Goal: Task Accomplishment & Management: Manage account settings

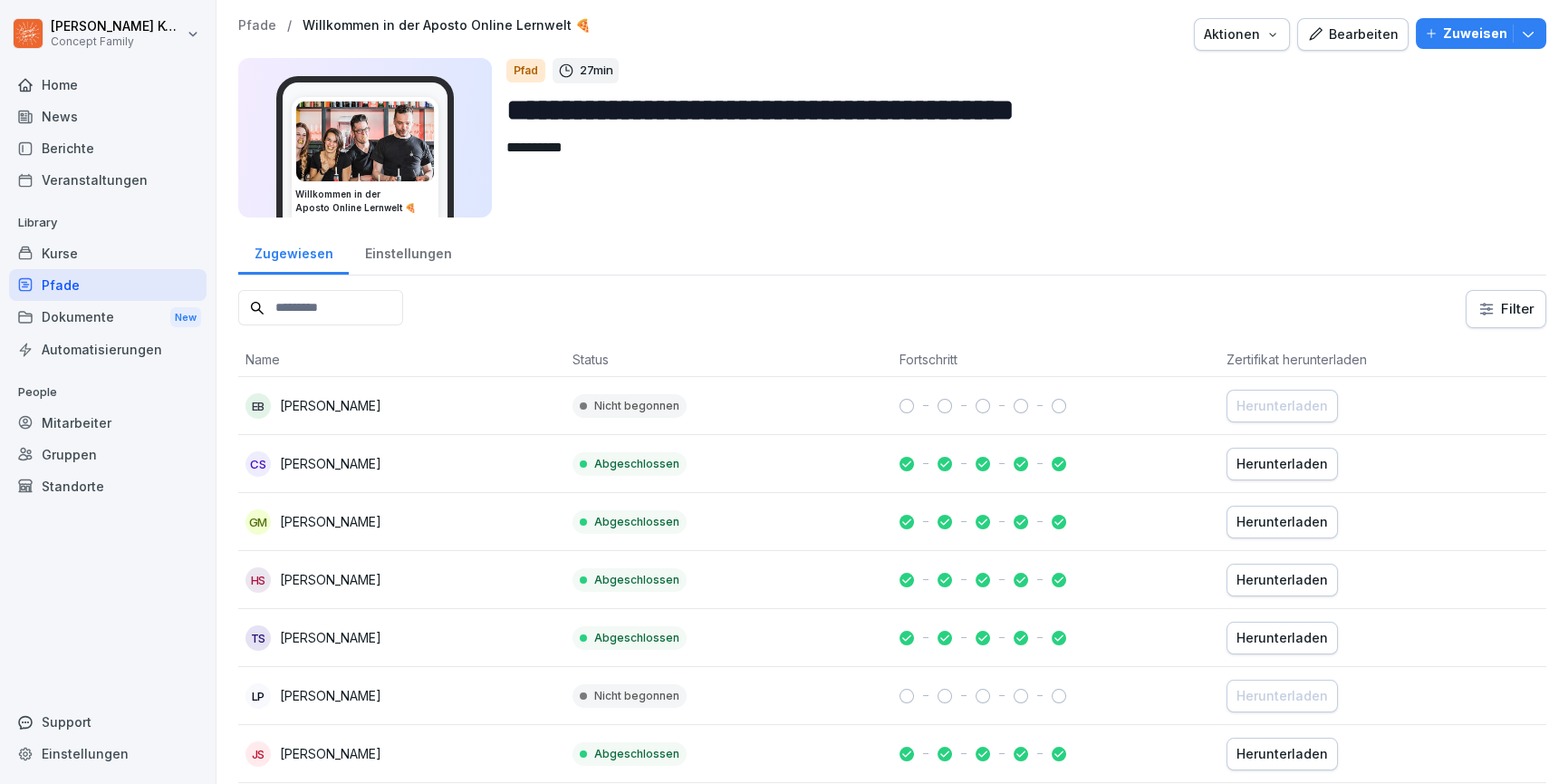
click at [1342, 41] on div "Bearbeiten" at bounding box center [1353, 34] width 92 height 20
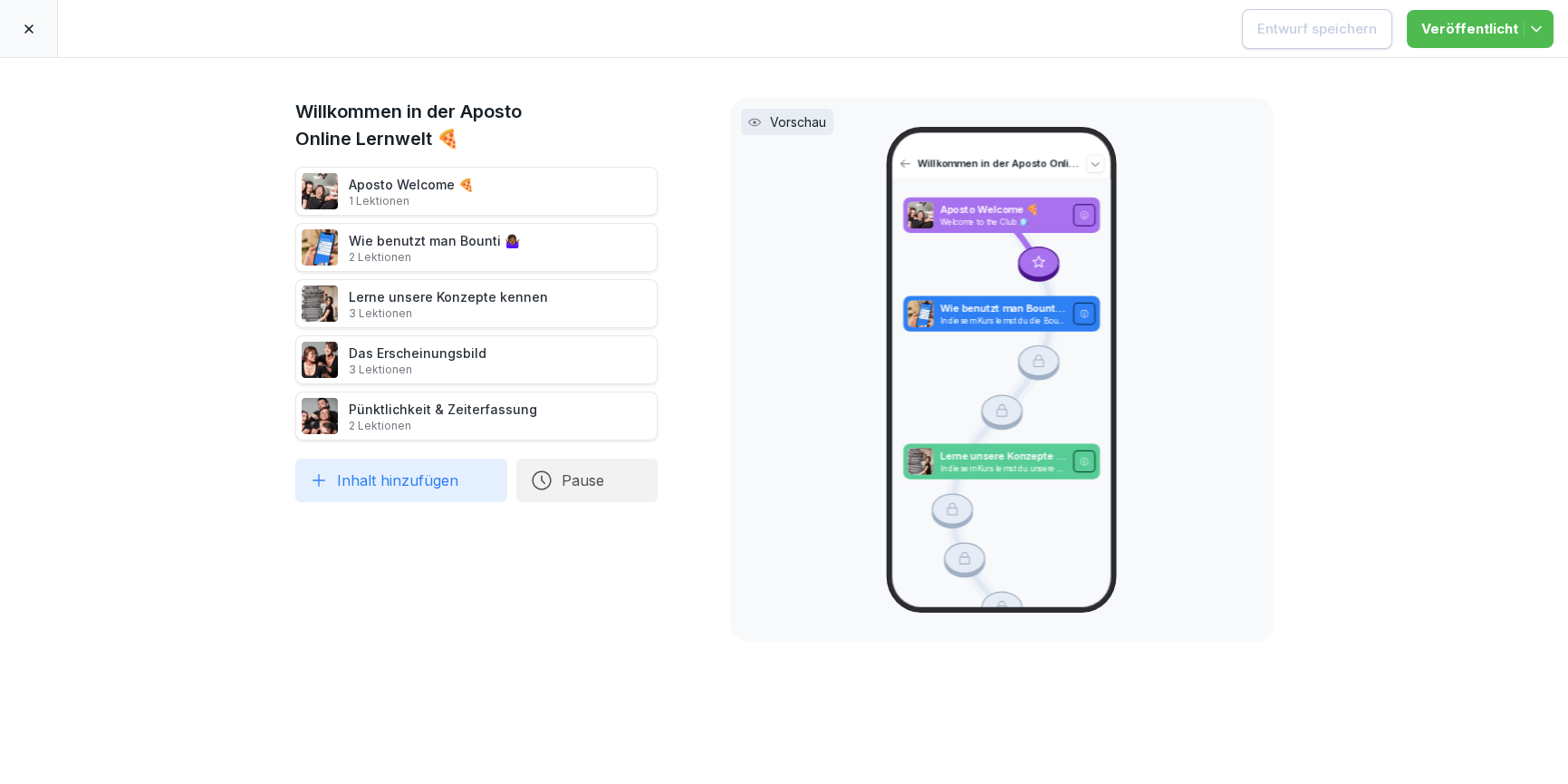
click at [22, 38] on div at bounding box center [29, 29] width 58 height 57
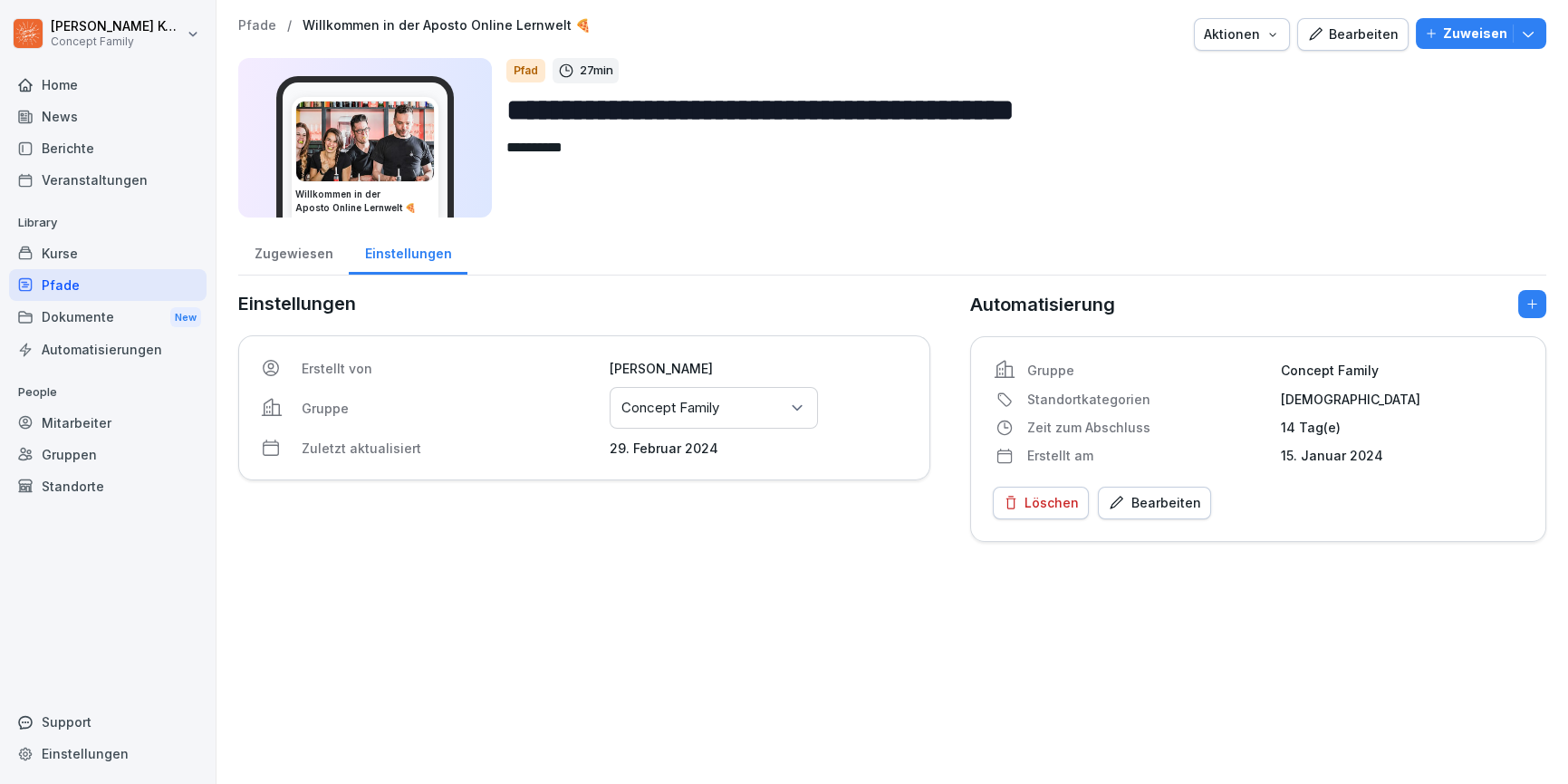
click at [286, 259] on div "Zugewiesen" at bounding box center [293, 251] width 111 height 46
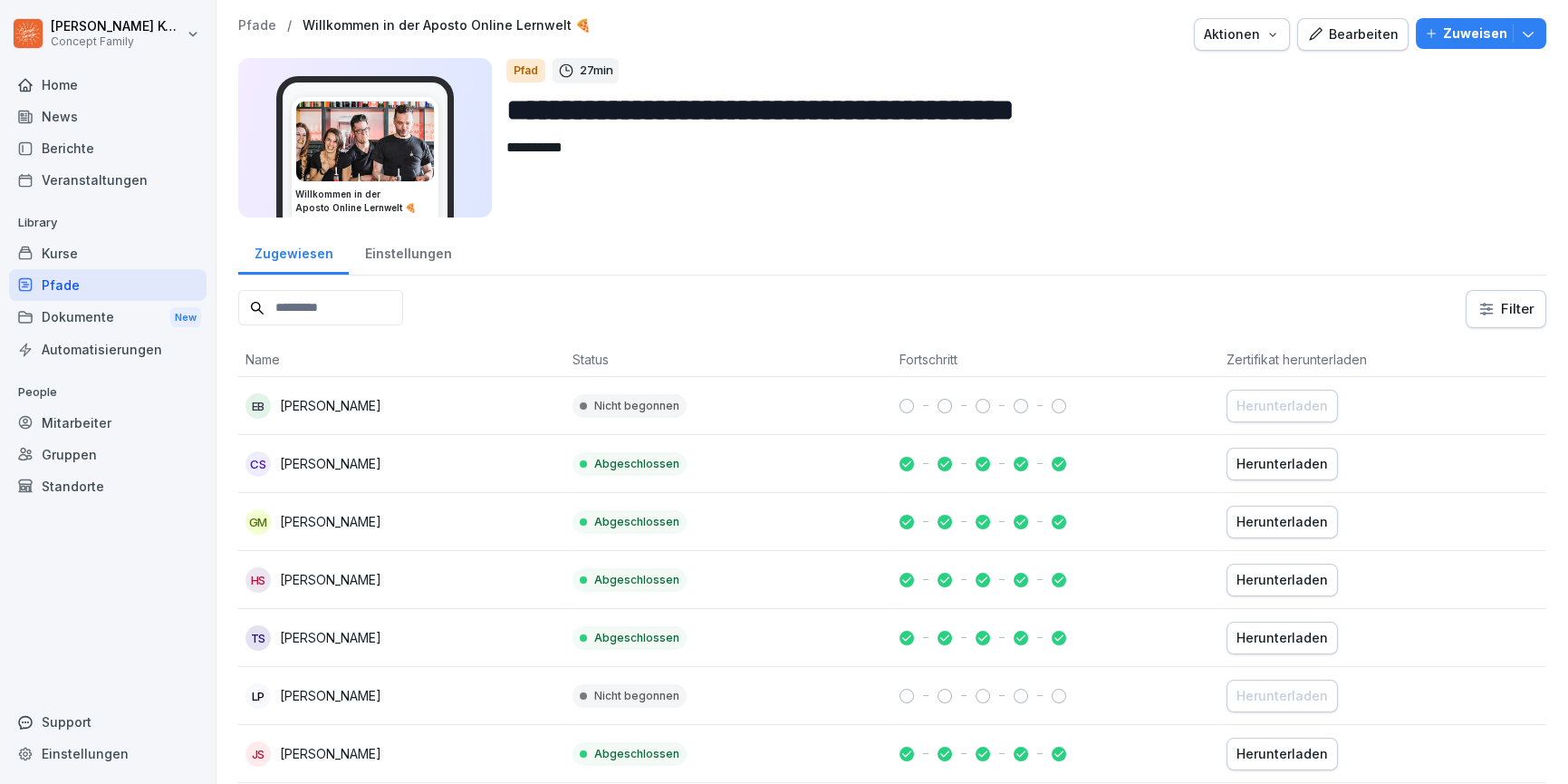
click at [309, 307] on input at bounding box center [320, 307] width 165 height 35
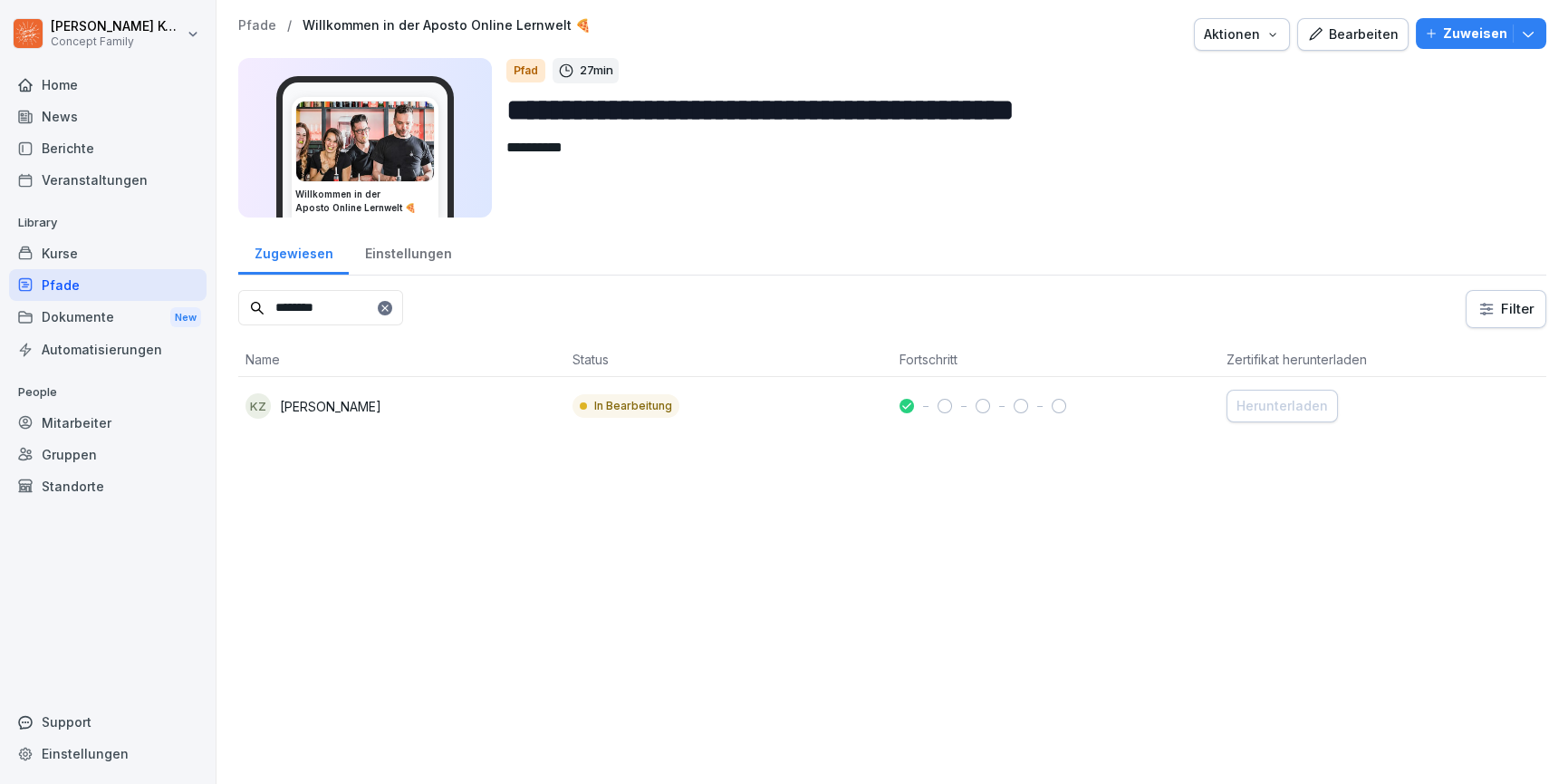
type input "********"
click at [449, 416] on div "KZ Kristina Zhukova" at bounding box center [401, 406] width 312 height 26
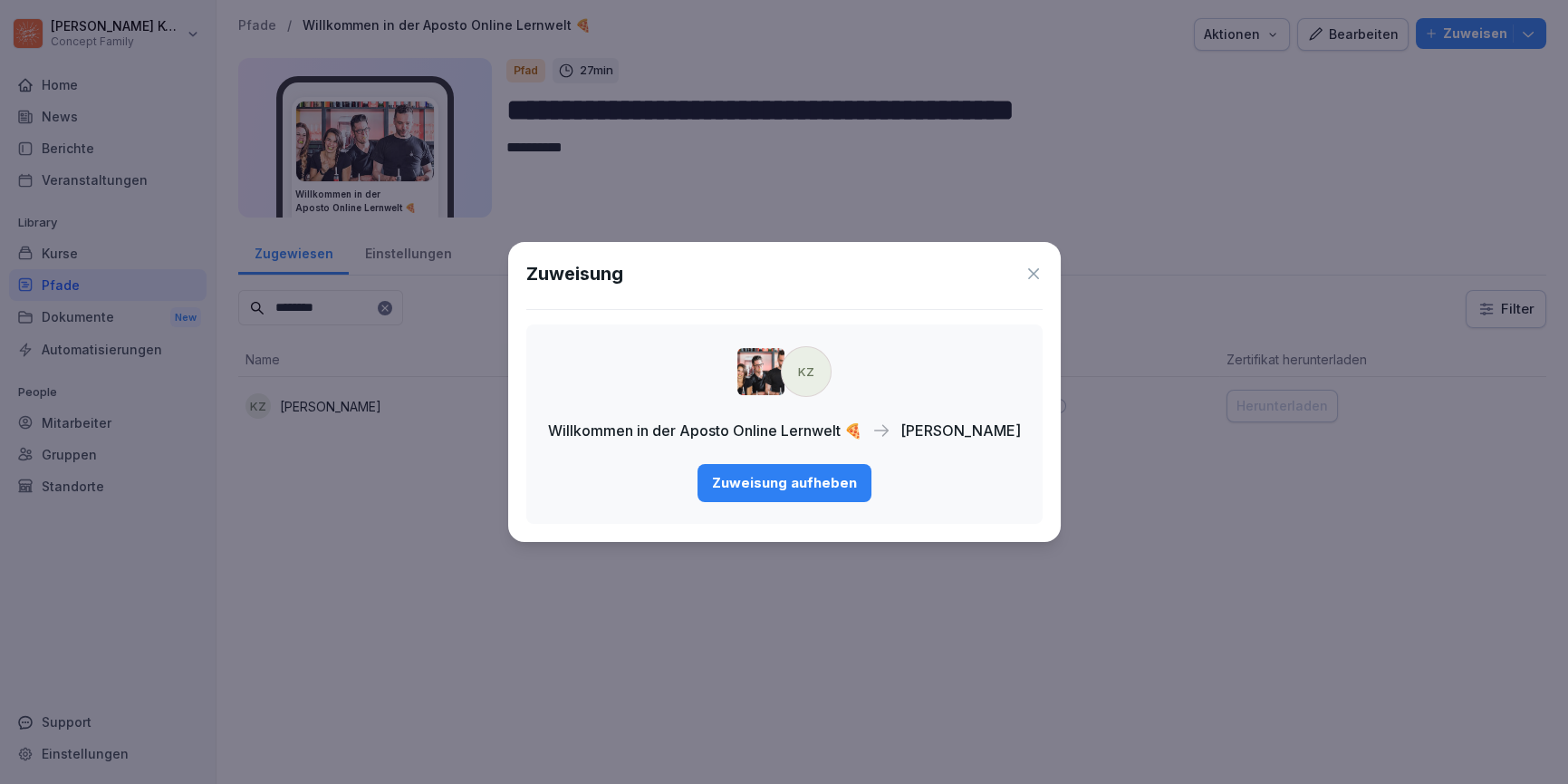
click at [810, 498] on button "Zuweisung aufheben" at bounding box center [784, 483] width 174 height 38
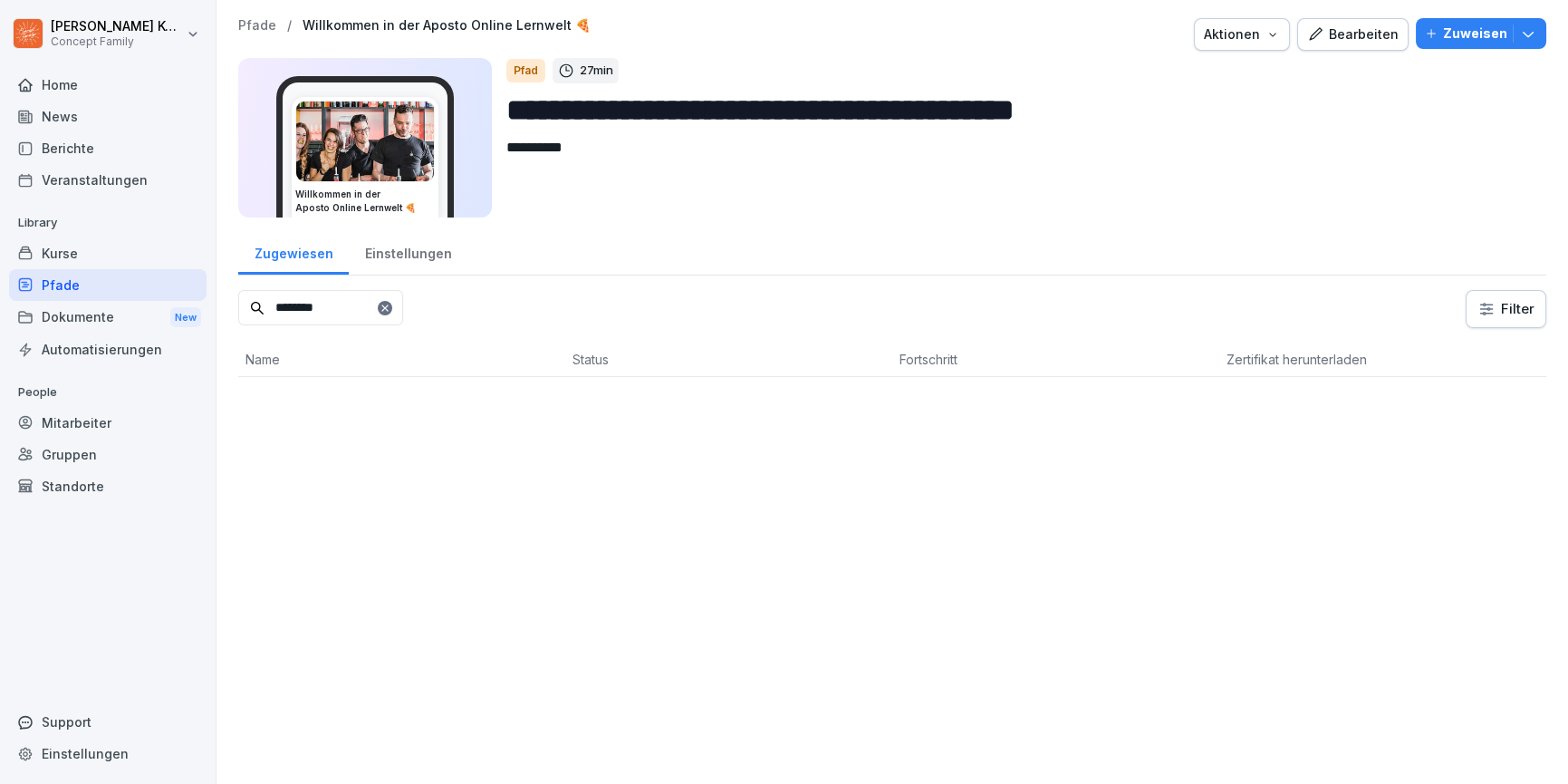
click at [72, 253] on div "Kurse" at bounding box center [107, 253] width 198 height 32
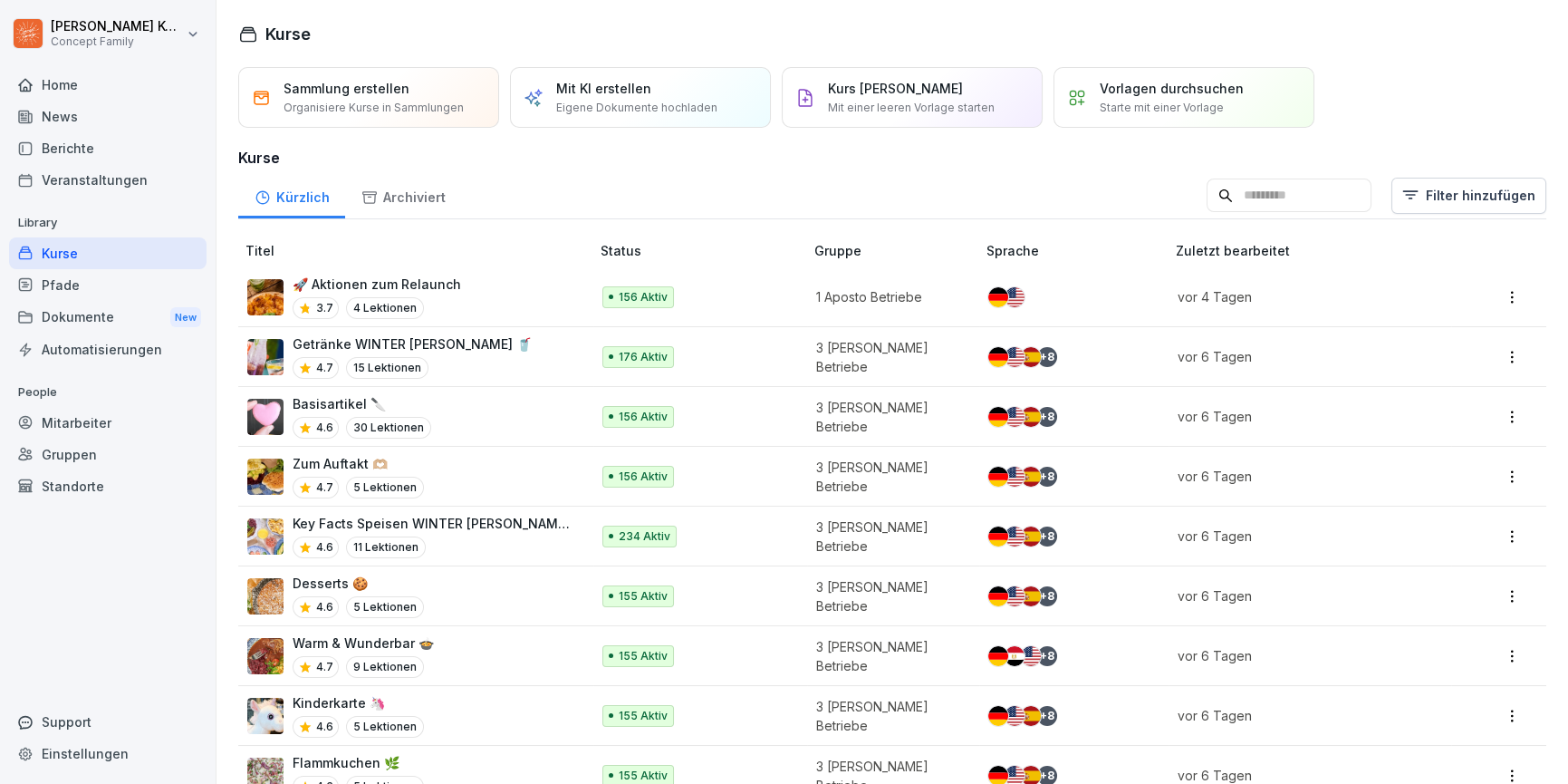
click at [1270, 184] on input at bounding box center [1289, 196] width 165 height 34
type input "*****"
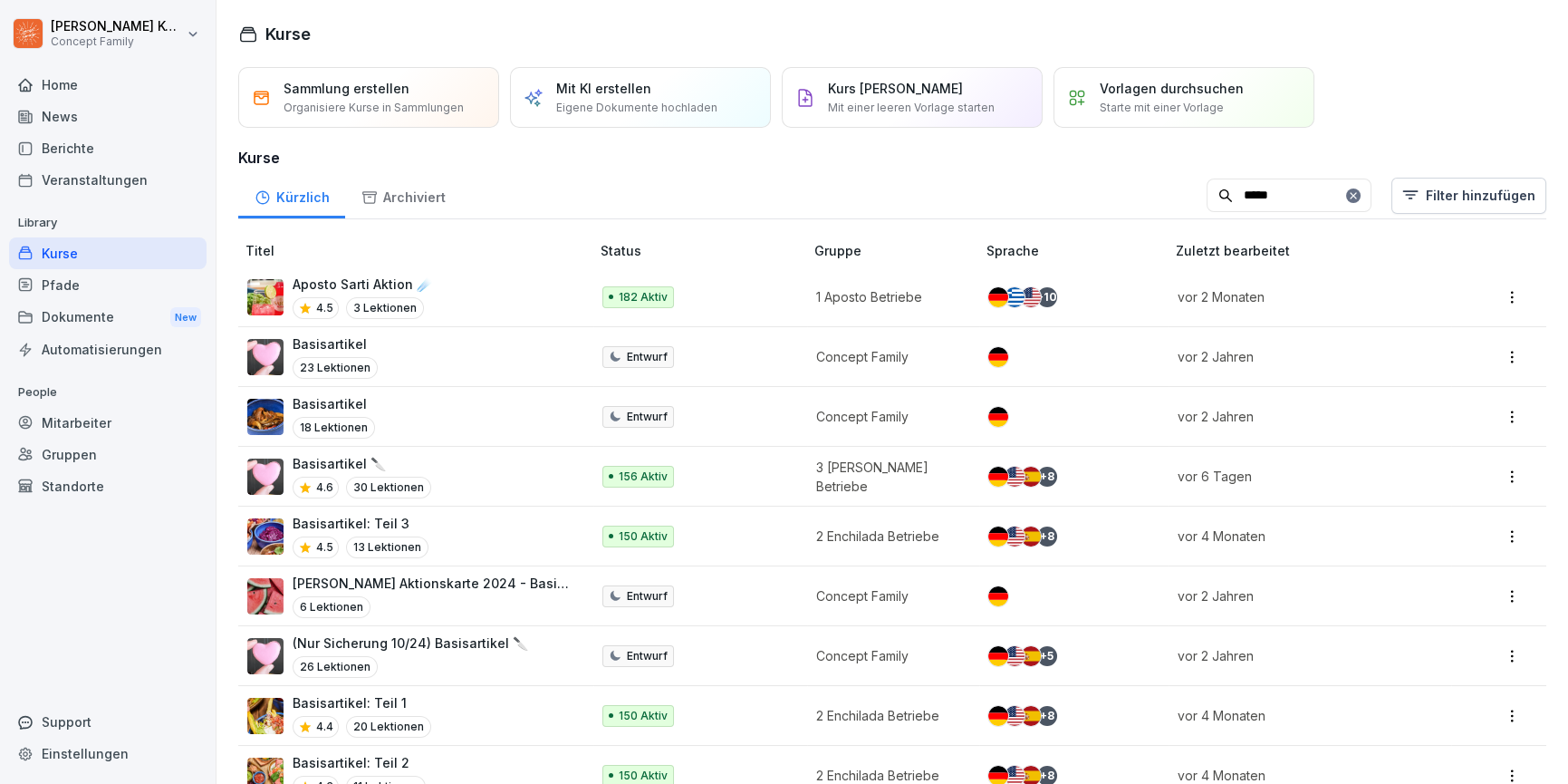
click at [453, 297] on div "Aposto Sarti Aktion ☄️ 4.5 3 Lektionen" at bounding box center [410, 296] width 325 height 44
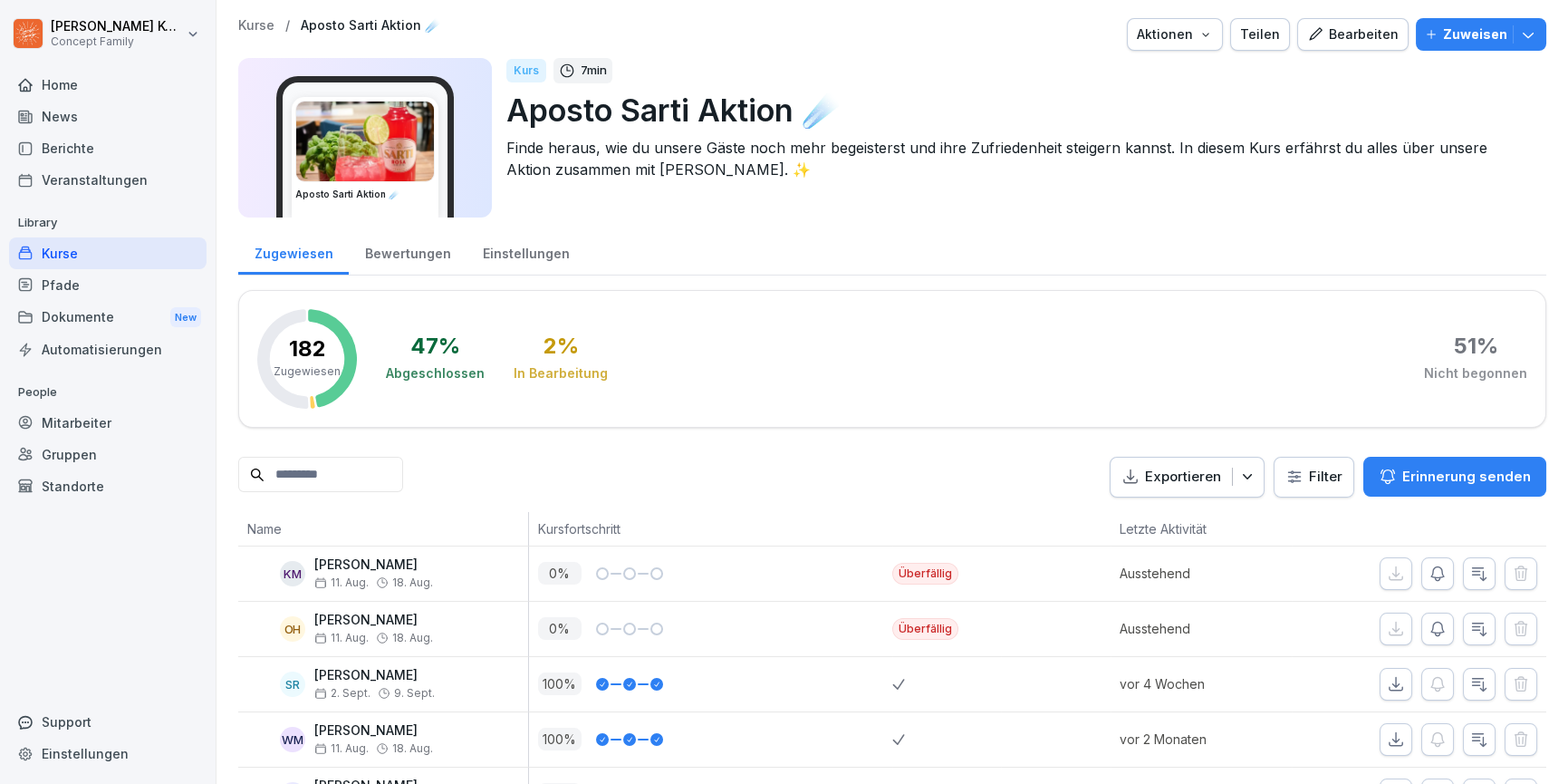
click at [327, 466] on input at bounding box center [320, 474] width 165 height 35
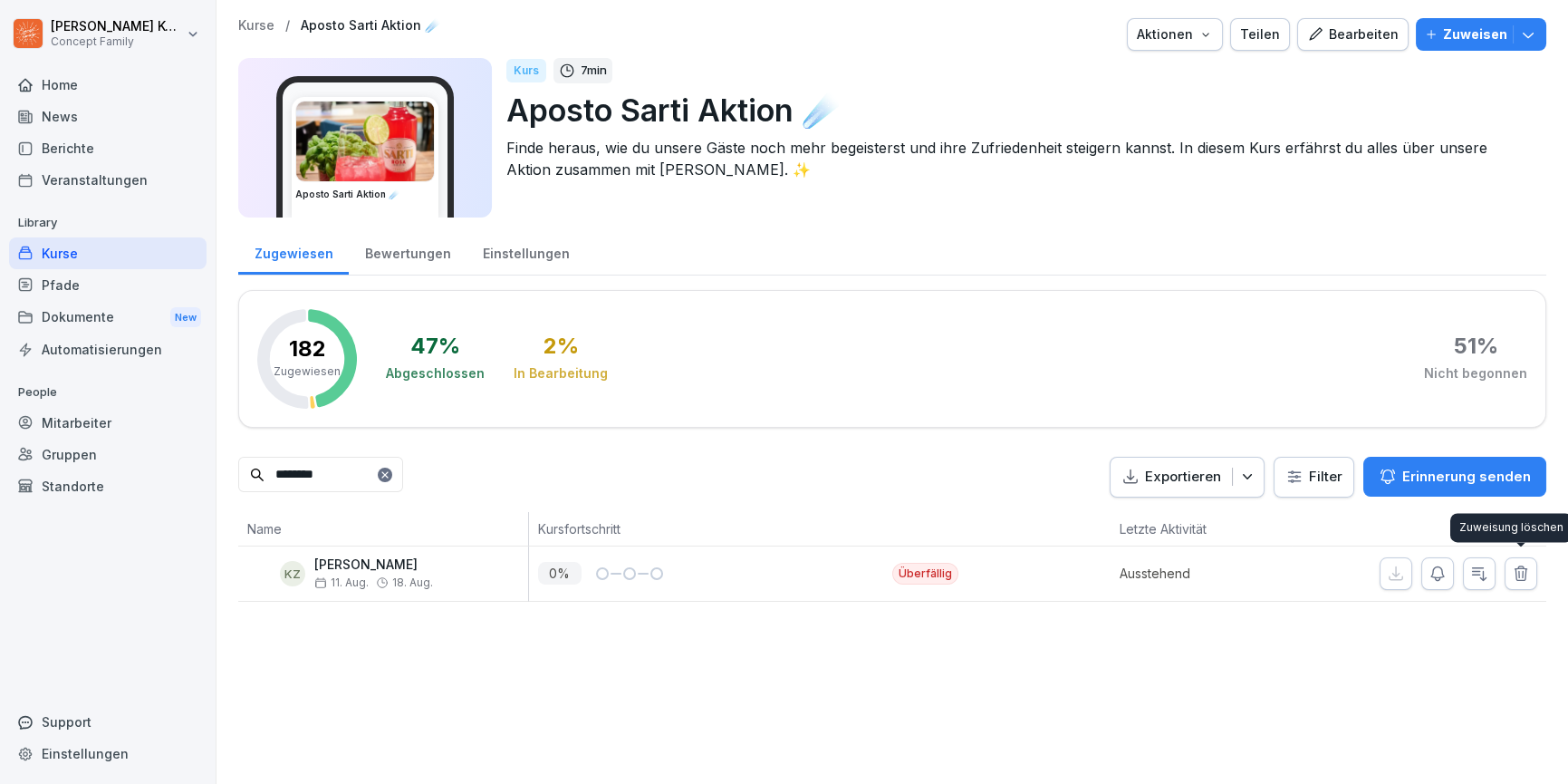
type input "********"
click at [1518, 574] on icon "button" at bounding box center [1520, 573] width 18 height 18
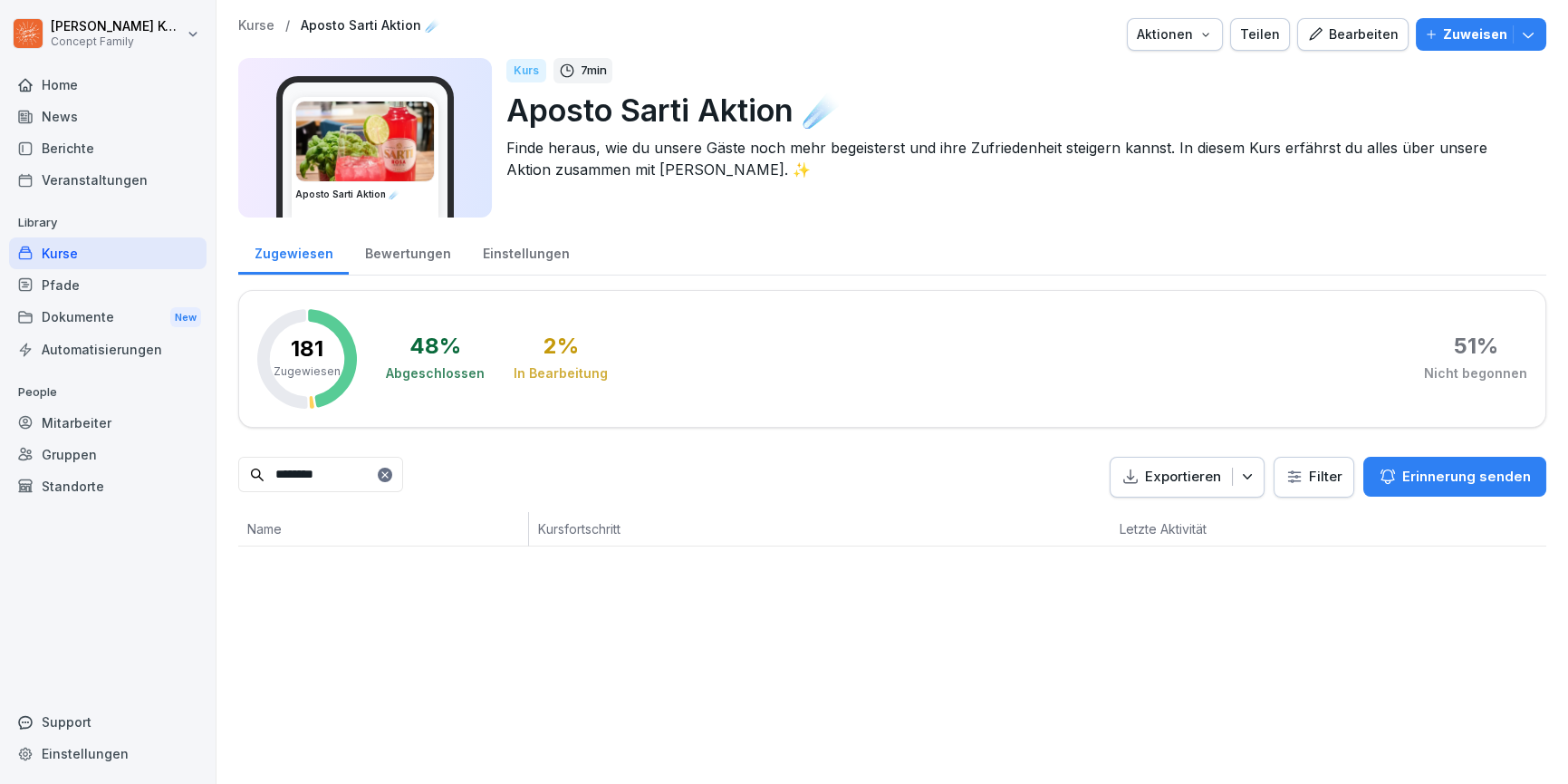
click at [69, 259] on div "Kurse" at bounding box center [107, 253] width 198 height 32
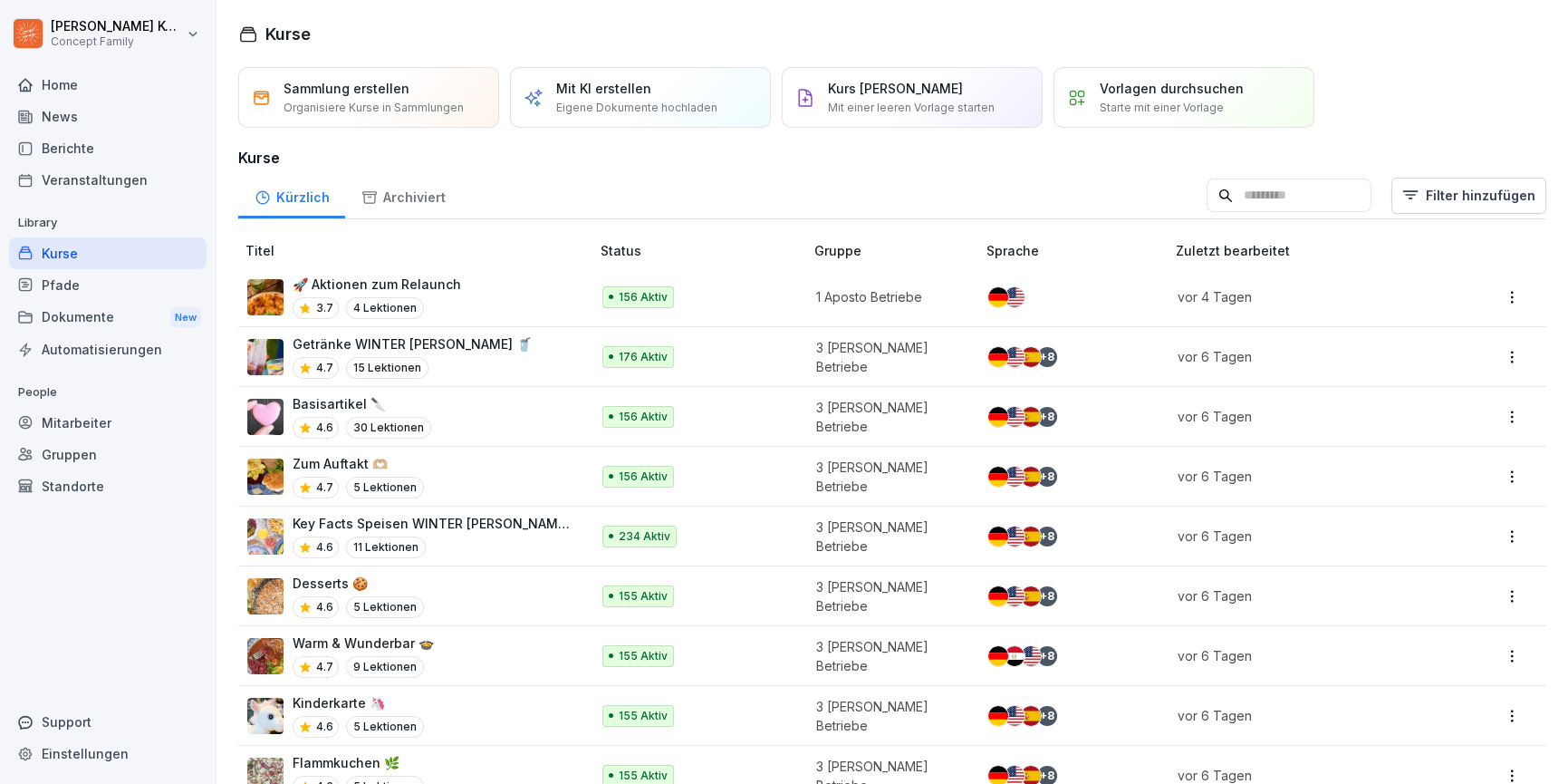
click at [68, 256] on div "Kurse" at bounding box center [107, 253] width 198 height 32
click at [68, 249] on div "Kurse" at bounding box center [107, 253] width 198 height 32
click at [74, 257] on div "Kurse" at bounding box center [107, 253] width 198 height 32
click at [86, 254] on div "Kurse" at bounding box center [107, 253] width 198 height 32
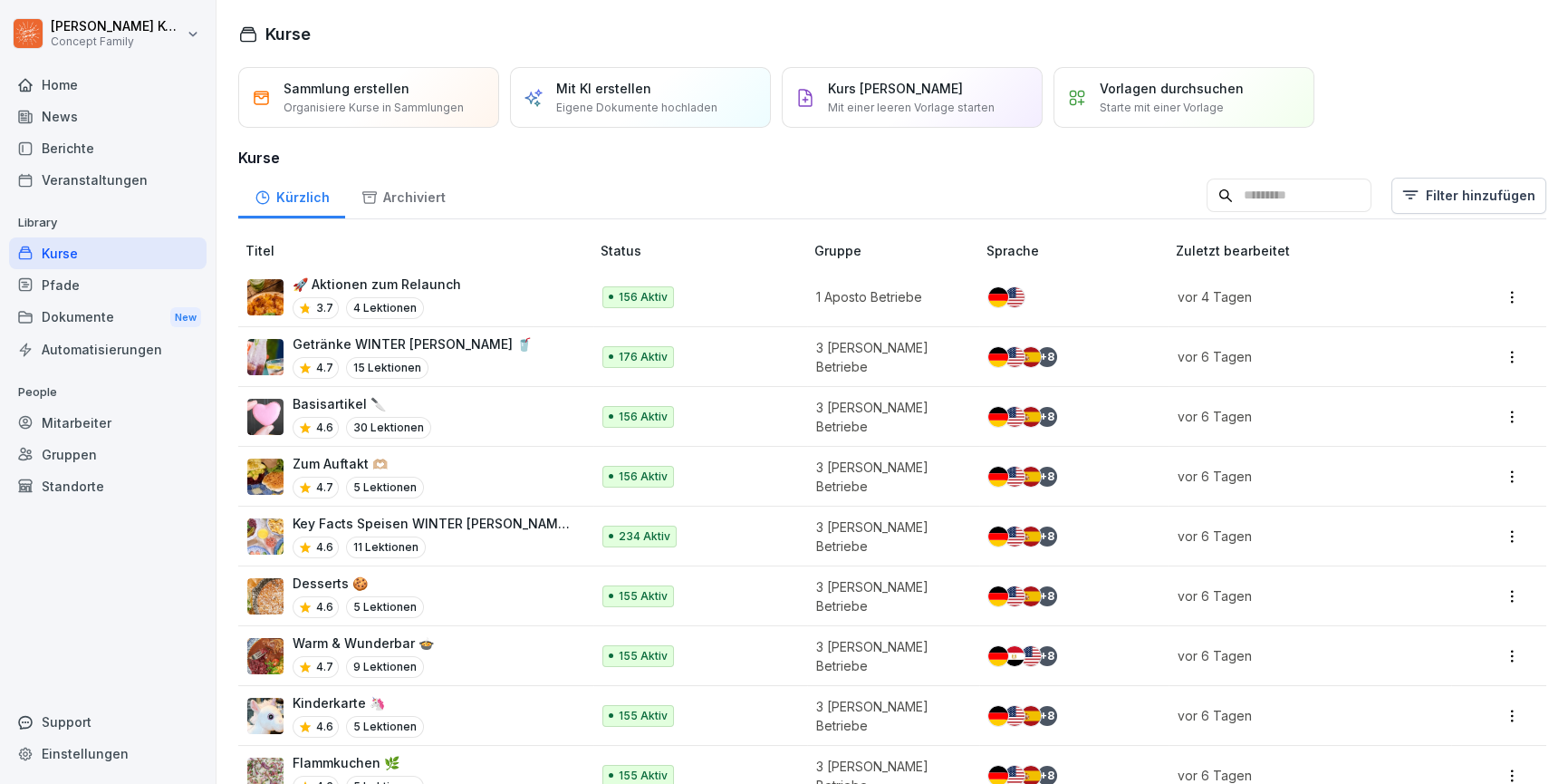
click at [101, 414] on div "Mitarbeiter" at bounding box center [107, 422] width 198 height 32
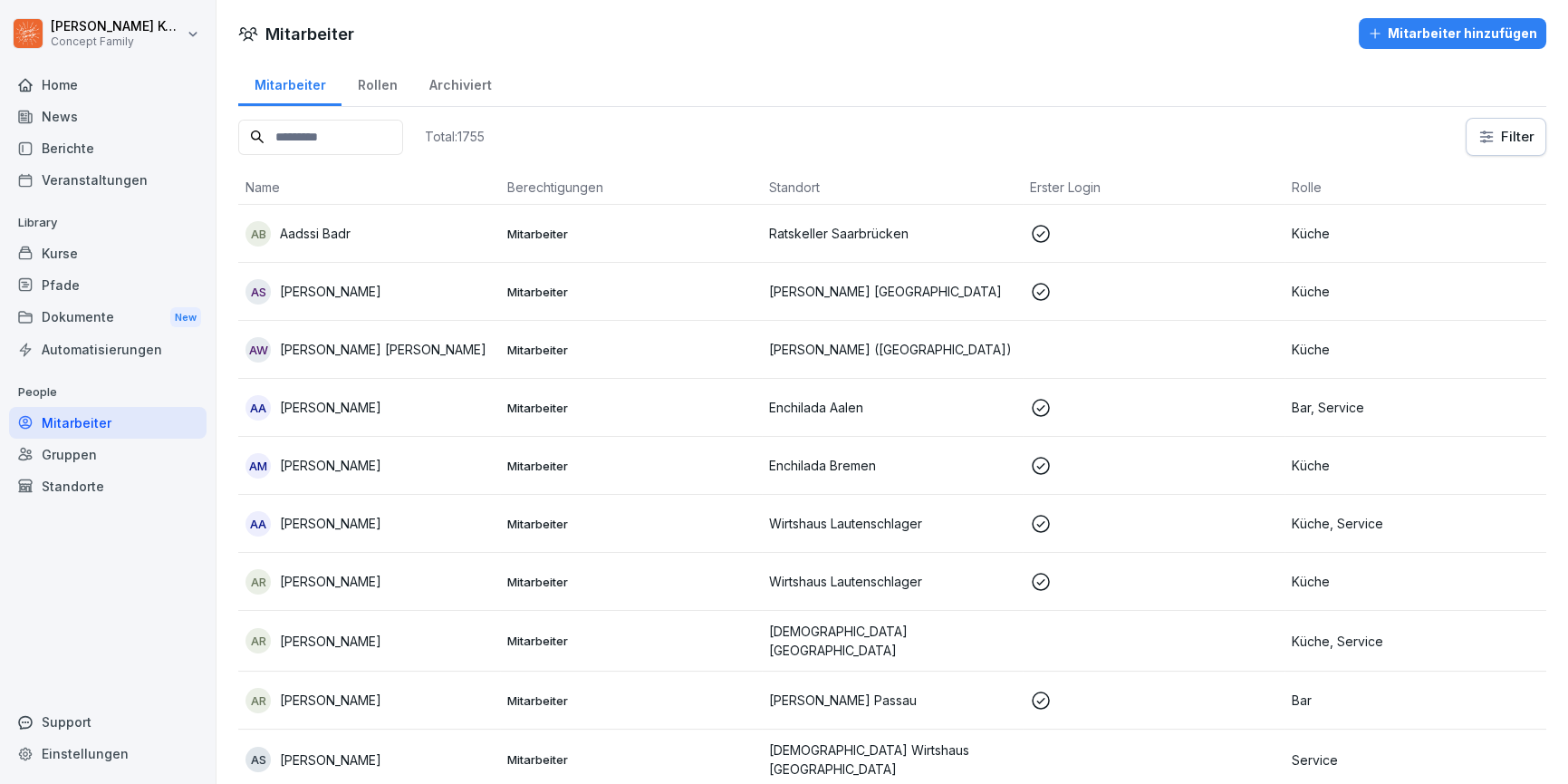
click at [308, 130] on input at bounding box center [320, 137] width 165 height 35
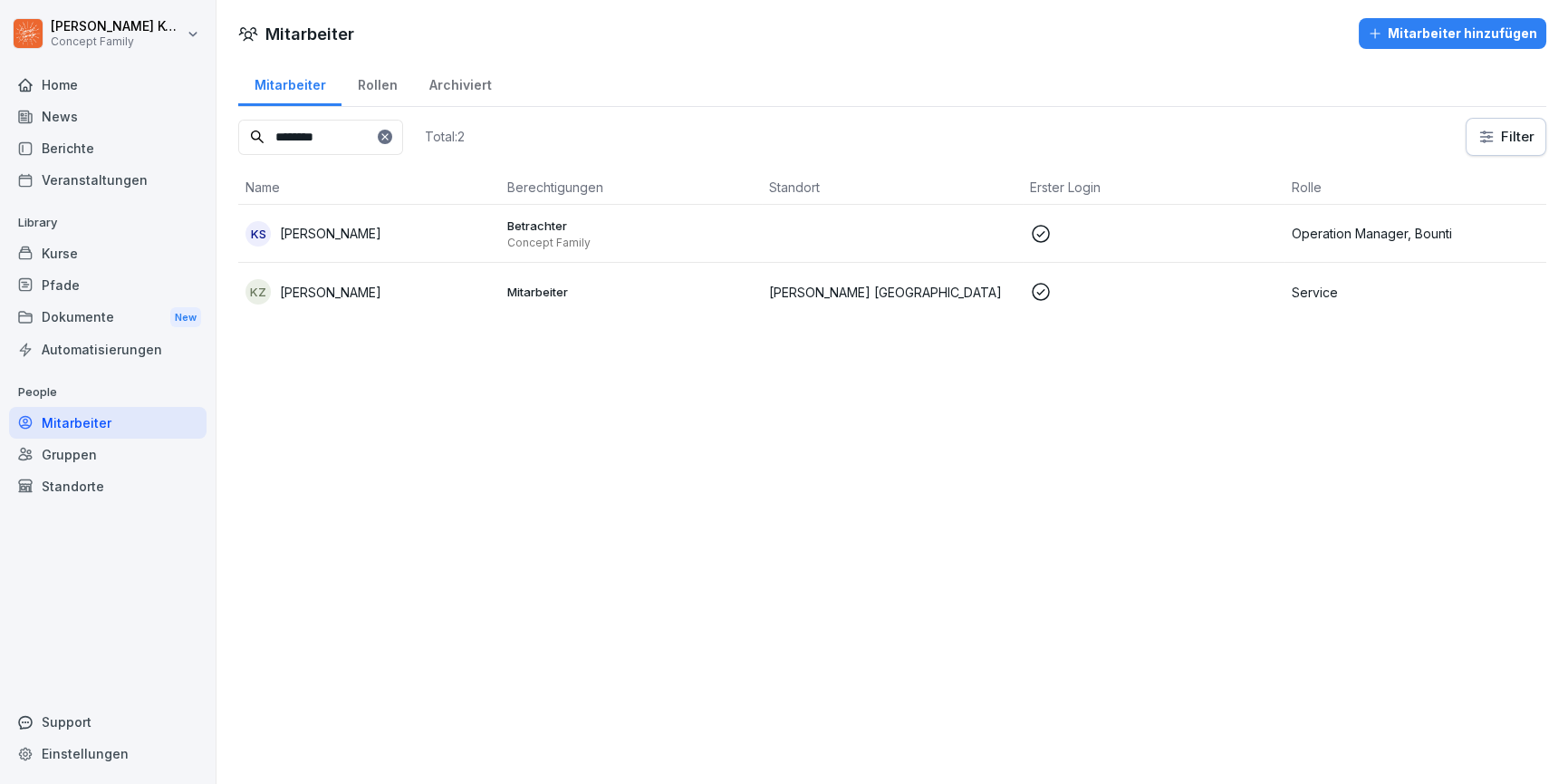
type input "********"
click at [367, 298] on p "[PERSON_NAME]" at bounding box center [330, 292] width 101 height 19
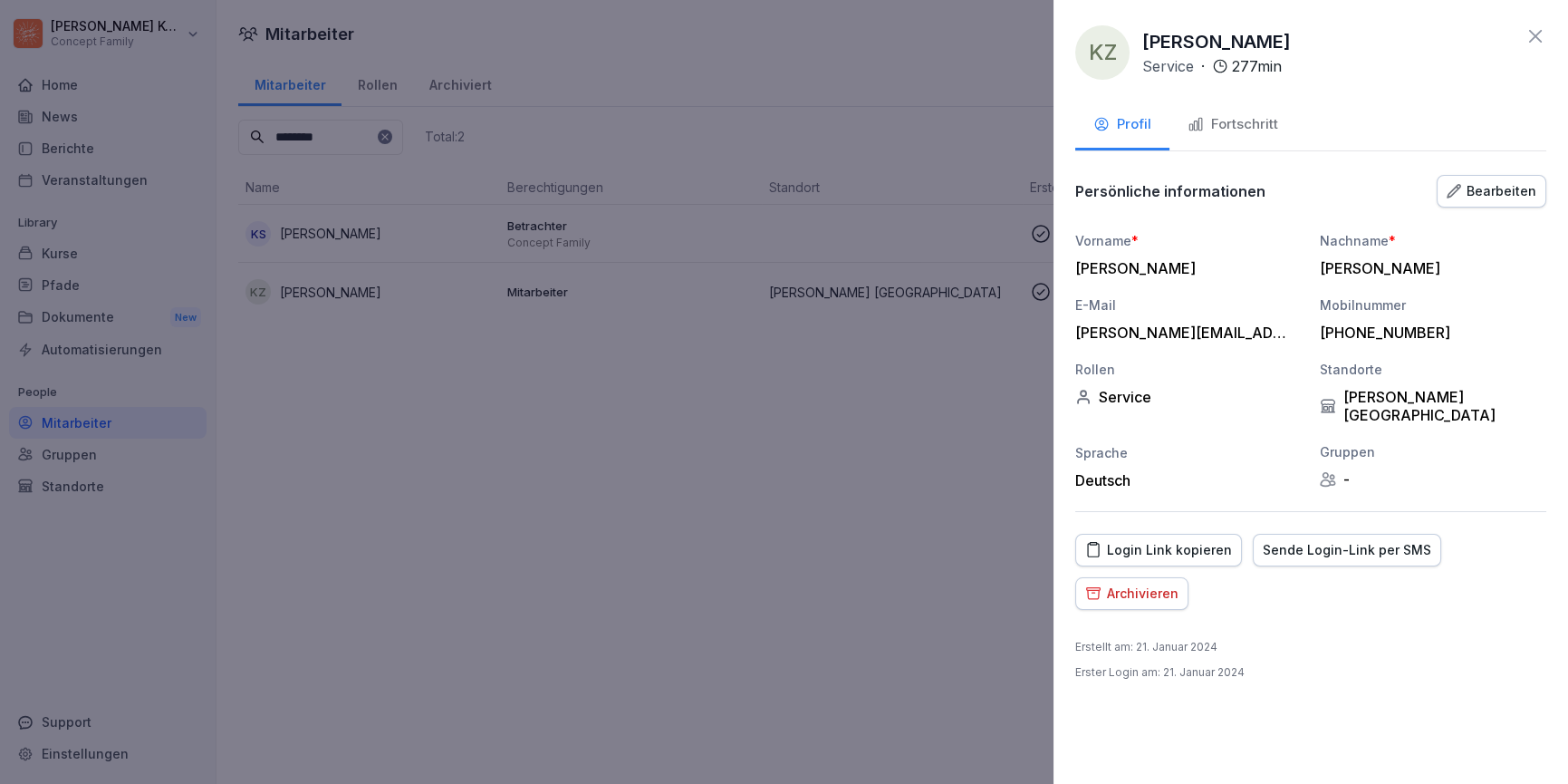
click at [1259, 127] on div "Fortschritt" at bounding box center [1233, 125] width 91 height 21
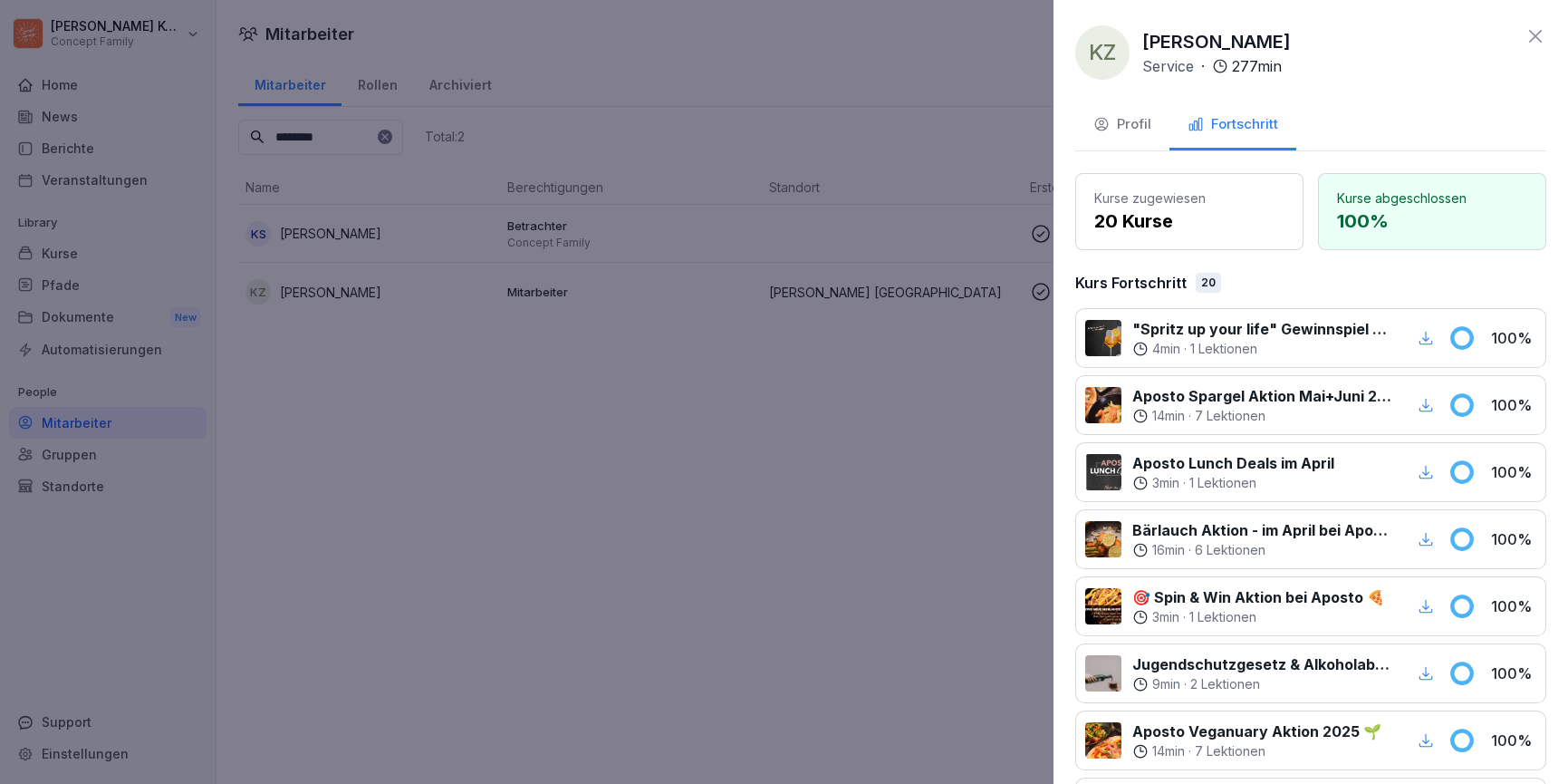
click at [1120, 139] on button "Profil" at bounding box center [1122, 125] width 95 height 49
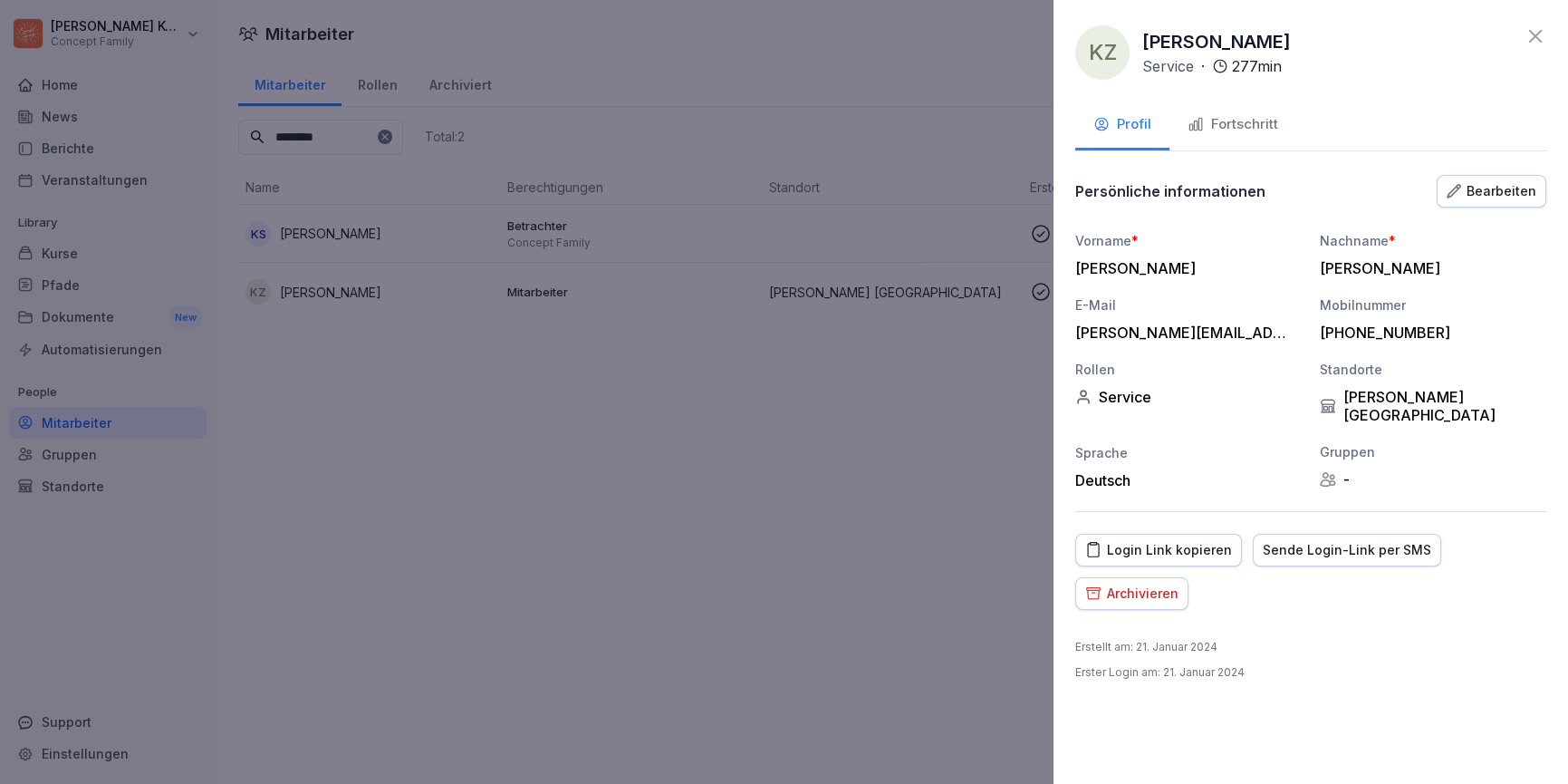
click at [1526, 37] on icon at bounding box center [1536, 36] width 22 height 22
